Goal: Transaction & Acquisition: Purchase product/service

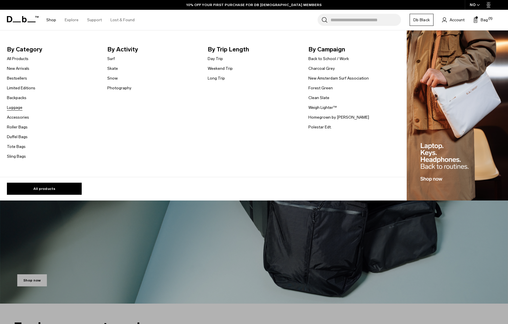
click at [20, 107] on link "Luggage" at bounding box center [15, 108] width 16 height 6
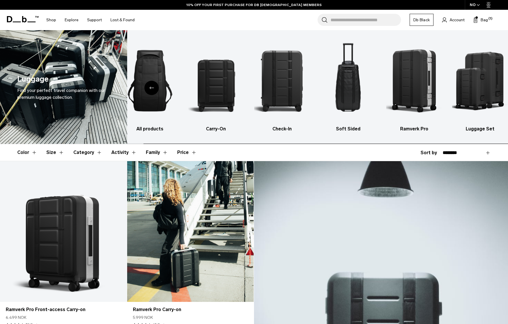
click at [189, 201] on link "Ramverk Pro Carry-on" at bounding box center [190, 231] width 127 height 141
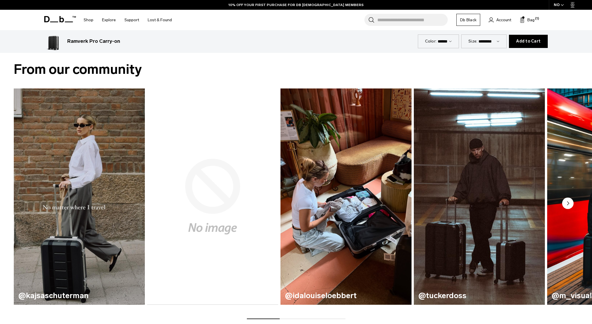
scroll to position [368, 0]
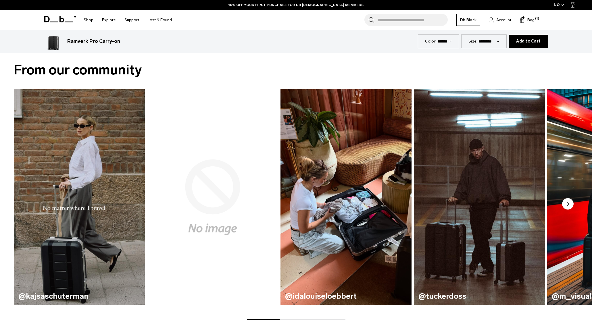
click at [346, 186] on img "3 / 6" at bounding box center [346, 197] width 135 height 223
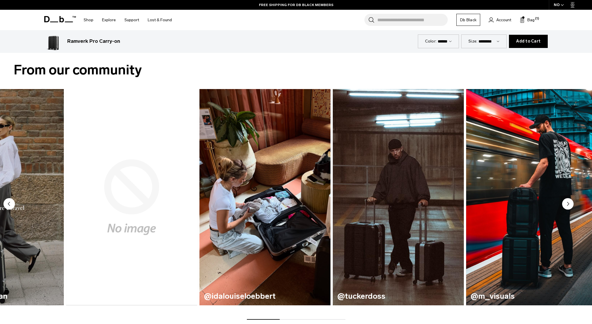
click at [271, 190] on img "3 / 6" at bounding box center [265, 197] width 135 height 223
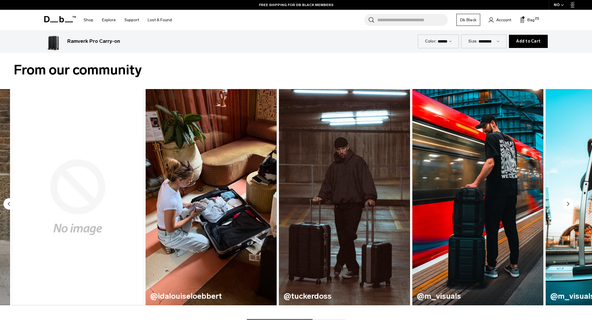
click at [277, 194] on img "4 / 6" at bounding box center [344, 197] width 135 height 223
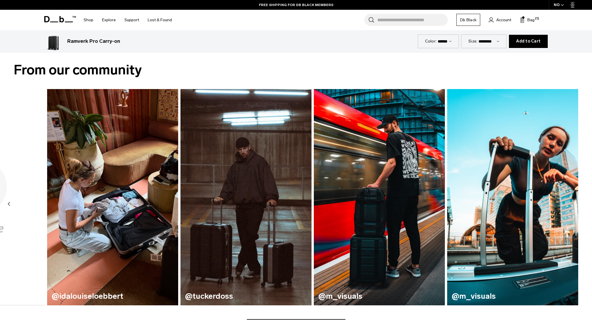
click at [211, 196] on div "@kajsaschuterman @morganschwarz @idalouiseloebbert @tuckerdoss @m_visuals" at bounding box center [62, 197] width 565 height 216
click at [314, 196] on img "4 / 6" at bounding box center [246, 197] width 135 height 223
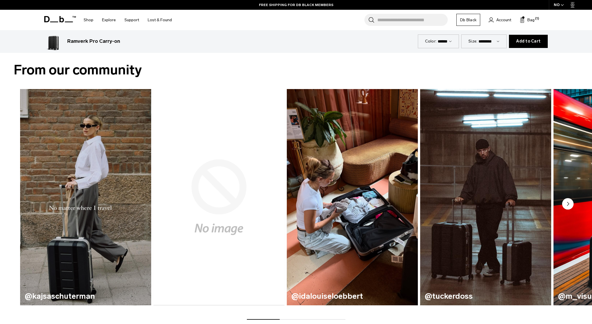
drag, startPoint x: 239, startPoint y: 199, endPoint x: 334, endPoint y: 199, distance: 95.2
click at [334, 199] on div "@kajsaschuterman @morganschwarz @idalouiseloebbert @tuckerdoss @m_visuals" at bounding box center [302, 197] width 565 height 216
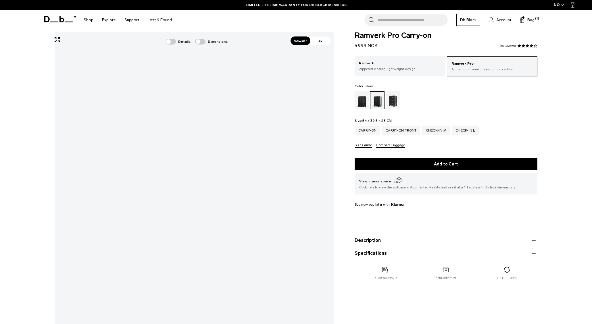
scroll to position [0, 0]
